Goal: Go to known website: Access a specific website the user already knows

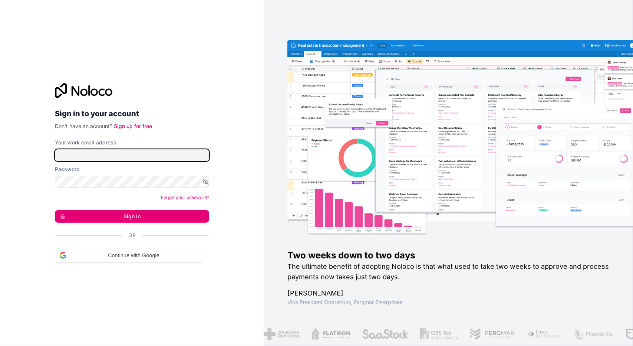
click at [130, 158] on input "Your work email address" at bounding box center [132, 155] width 154 height 12
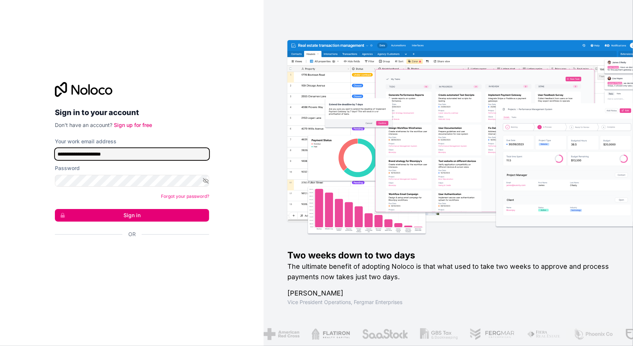
type input "**********"
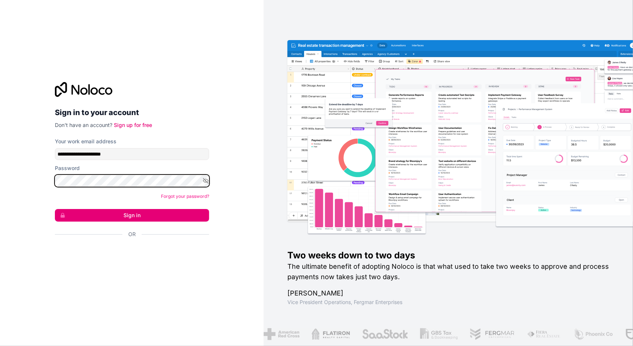
click at [55, 209] on button "Sign in" at bounding box center [132, 215] width 154 height 13
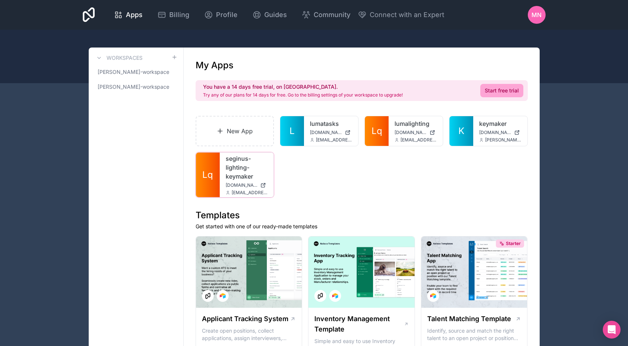
click at [234, 167] on link "seginus-lighting-keymaker" at bounding box center [247, 167] width 42 height 27
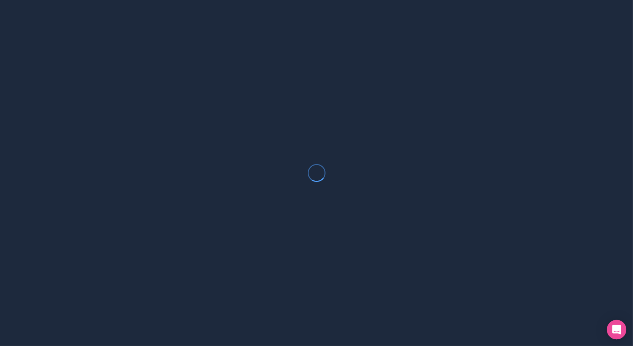
click at [614, 328] on icon "Open Intercom Messenger" at bounding box center [617, 330] width 9 height 10
click at [609, 324] on div at bounding box center [617, 330] width 20 height 20
click at [454, 248] on div at bounding box center [316, 173] width 633 height 346
